Goal: Obtain resource: Download file/media

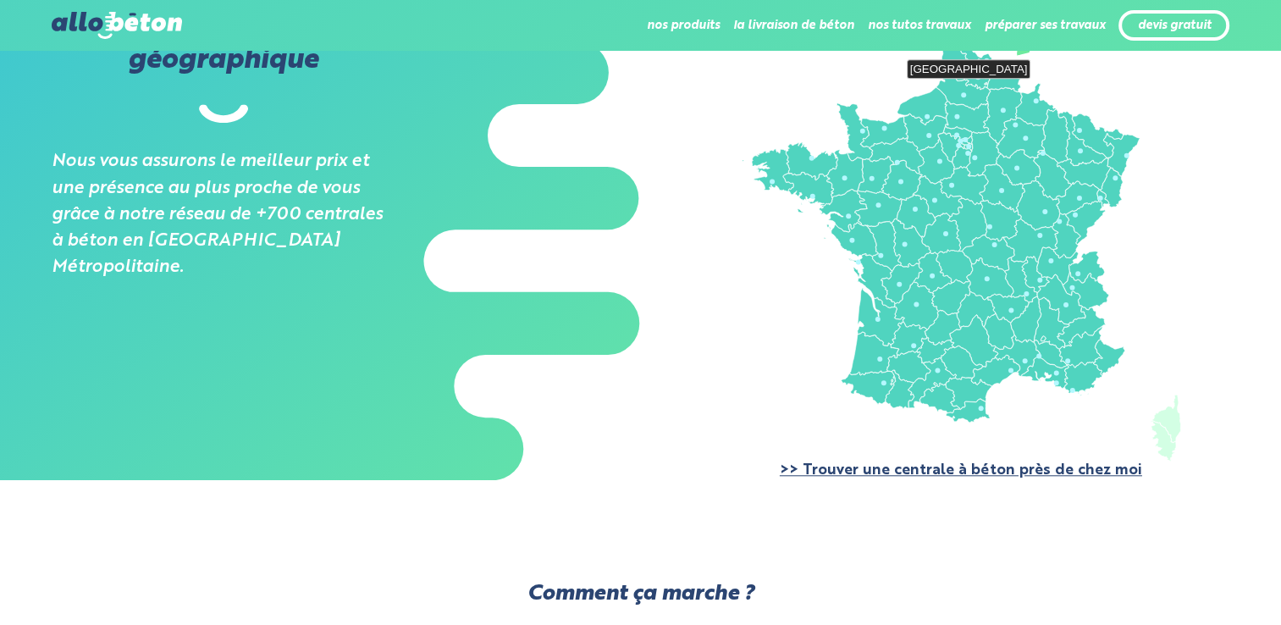
scroll to position [1440, 0]
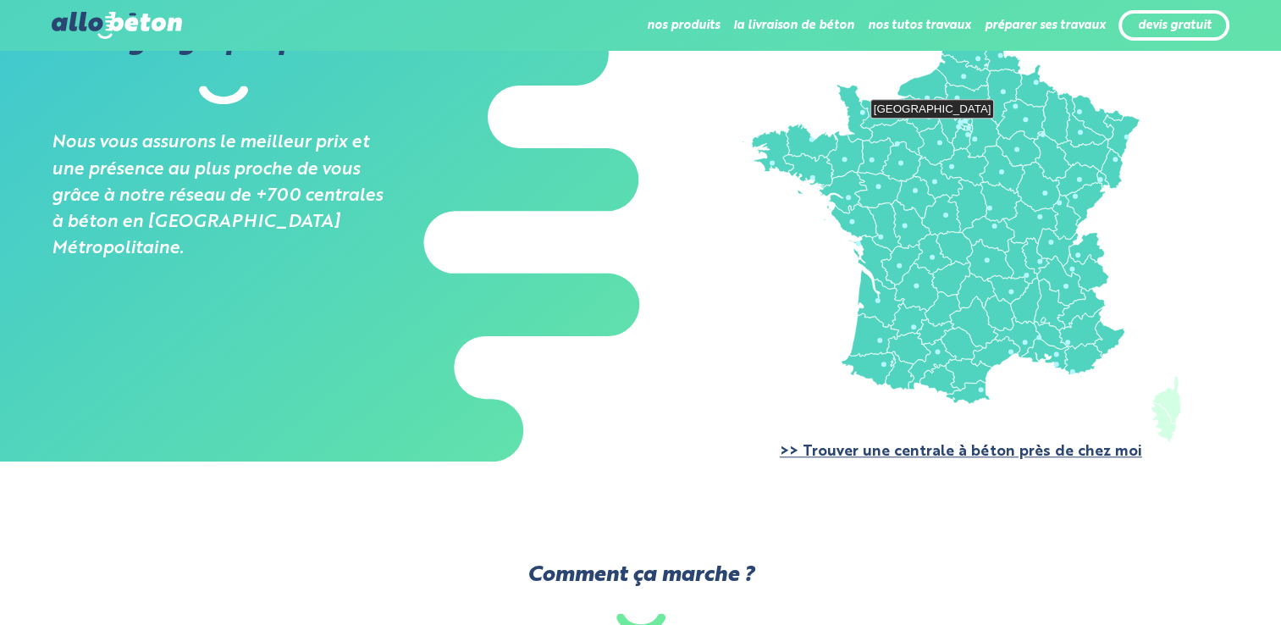
click at [961, 124] on icon at bounding box center [961, 125] width 5 height 10
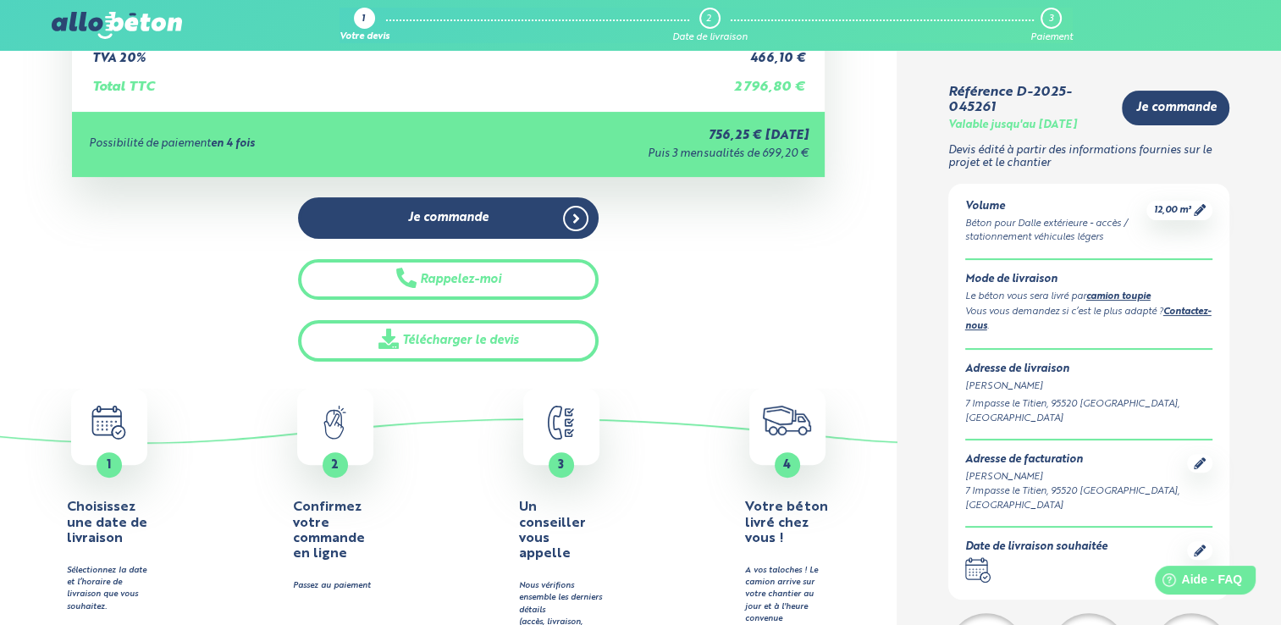
scroll to position [423, 0]
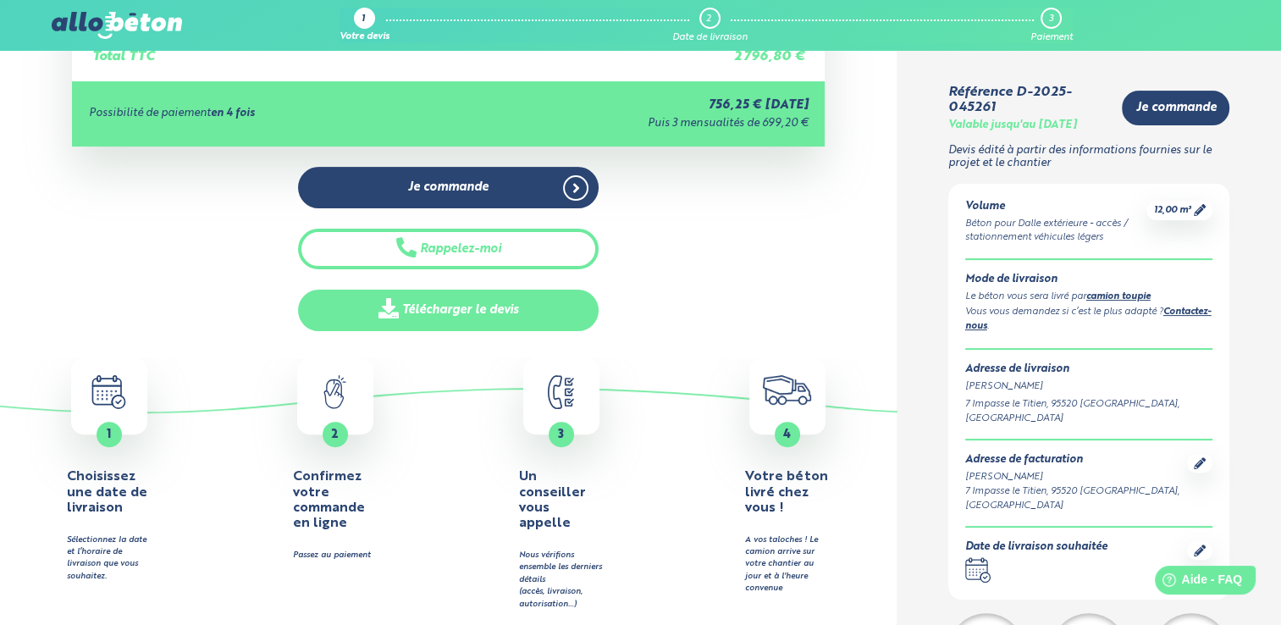
click at [461, 309] on link "Télécharger le devis" at bounding box center [448, 310] width 301 height 41
